Goal: Information Seeking & Learning: Understand process/instructions

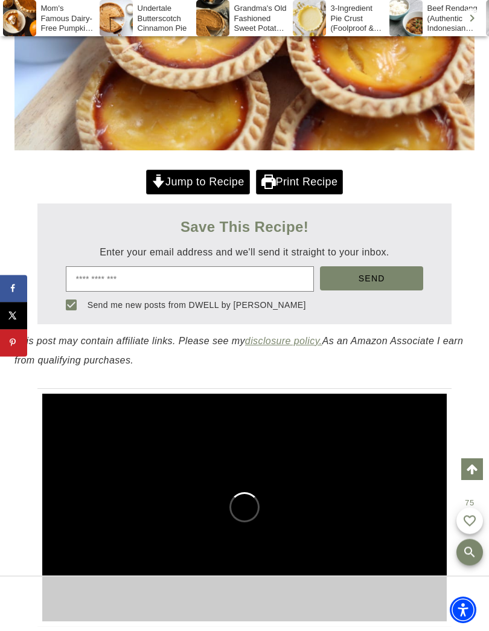
click at [198, 189] on link "Jump to Recipe" at bounding box center [198, 182] width 104 height 25
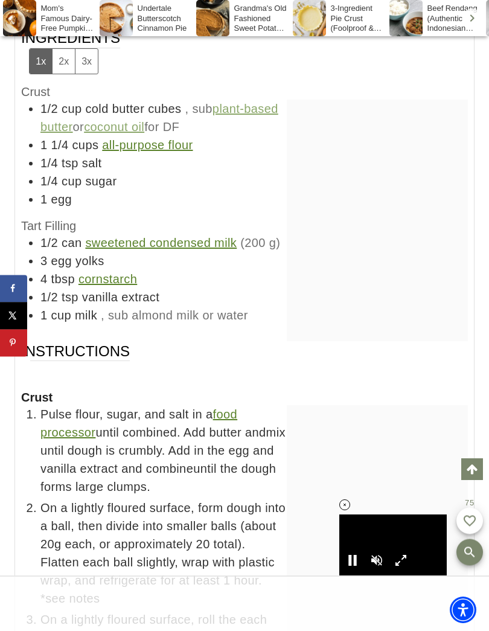
scroll to position [10857, 0]
